Goal: Check status: Check status

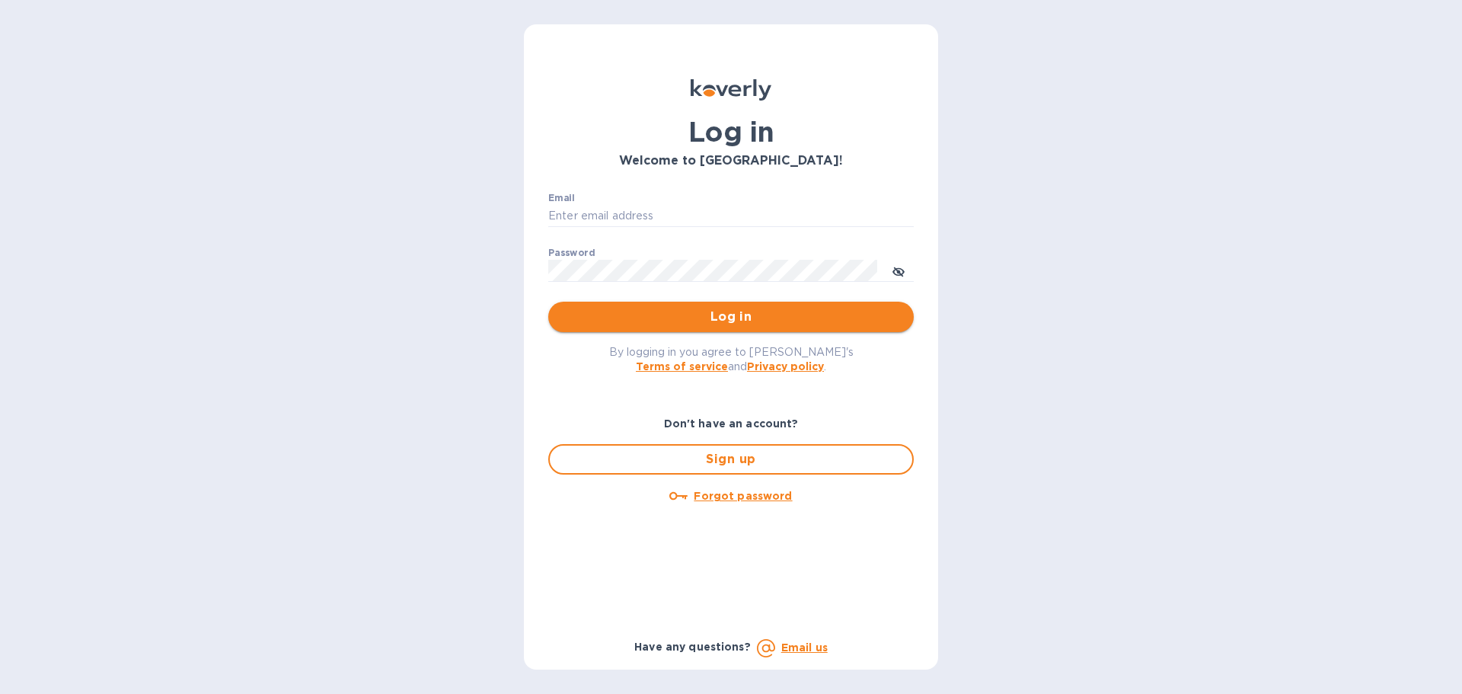
type input "[EMAIL_ADDRESS][DOMAIN_NAME]"
click at [714, 318] on span "Log in" at bounding box center [731, 317] width 341 height 18
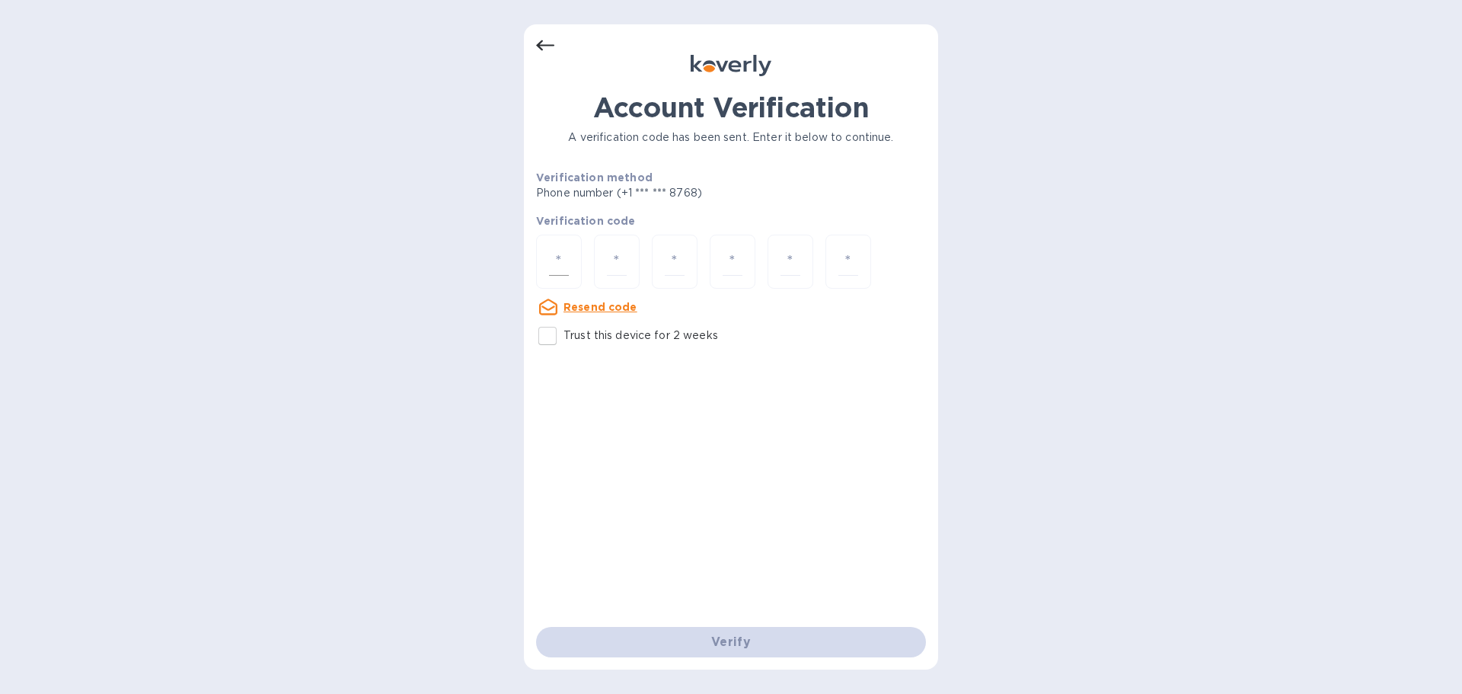
click at [554, 251] on input "number" at bounding box center [559, 262] width 20 height 28
paste input "6"
type input "6"
type input "7"
type input "6"
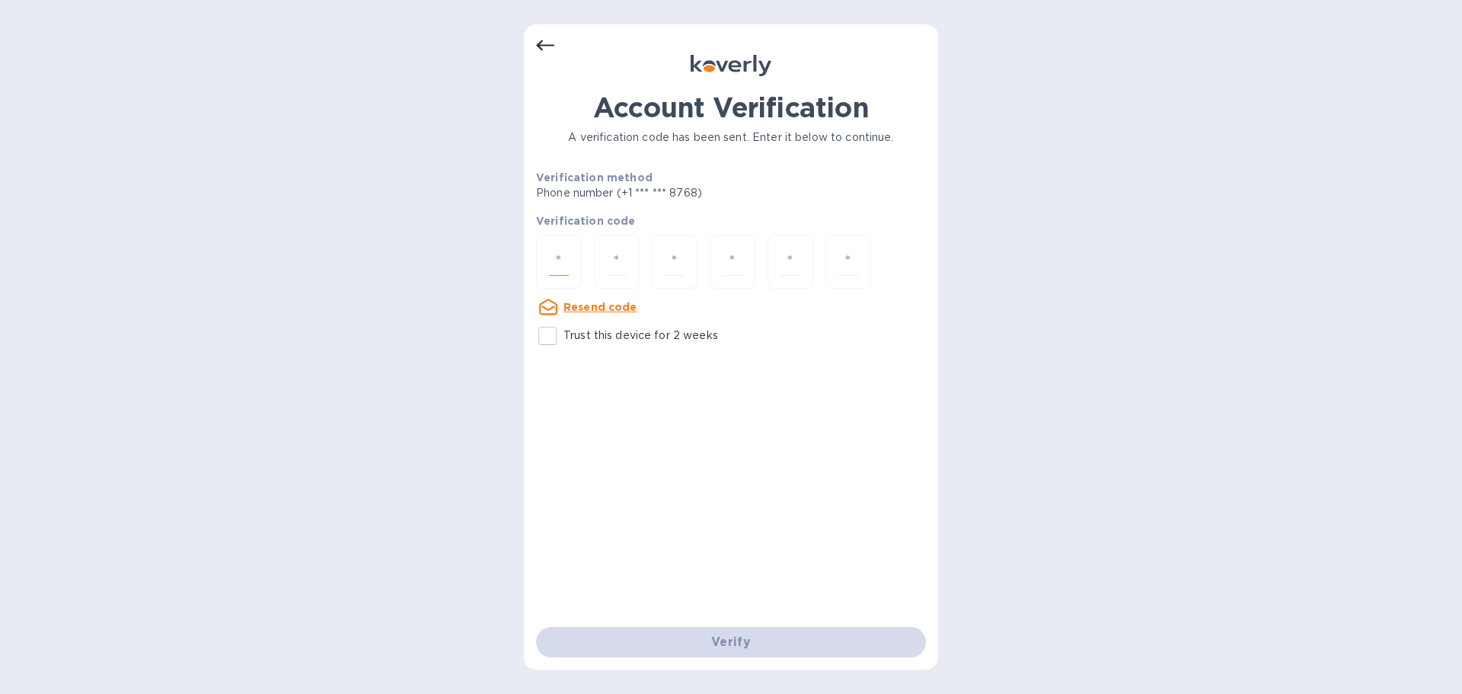
type input "7"
type input "6"
type input "0"
